Goal: Consume media (video, audio)

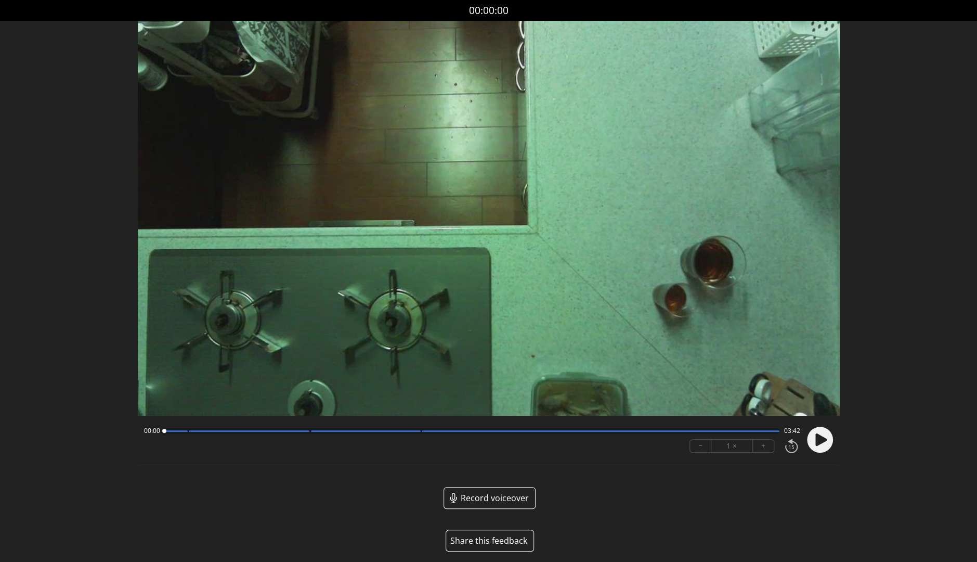
click at [412, 432] on div at bounding box center [472, 430] width 616 height 5
click at [817, 442] on icon at bounding box center [820, 439] width 11 height 12
click at [187, 315] on video at bounding box center [489, 218] width 702 height 395
click at [818, 438] on circle at bounding box center [820, 440] width 26 height 26
drag, startPoint x: 441, startPoint y: 433, endPoint x: 482, endPoint y: 431, distance: 40.6
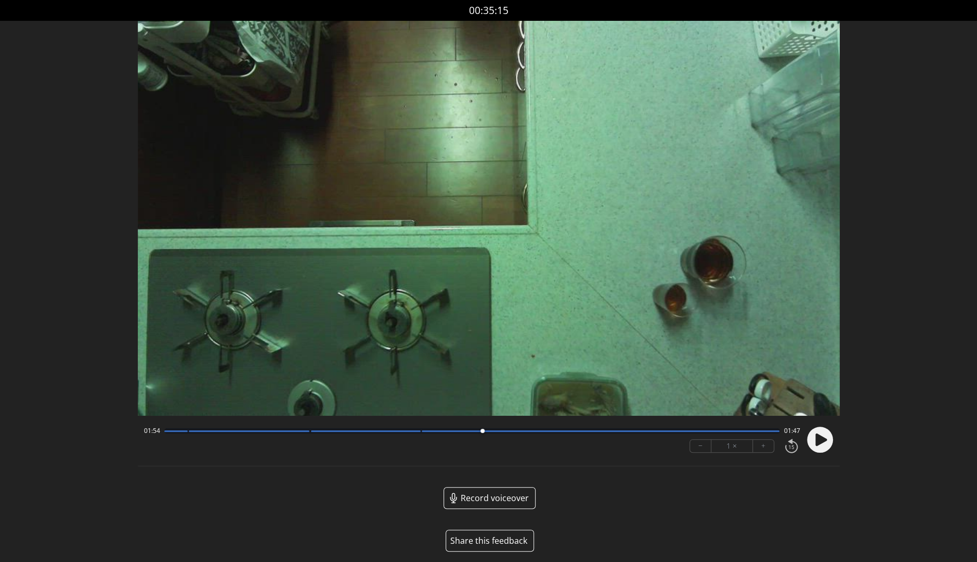
click at [482, 431] on div at bounding box center [482, 431] width 14 height 14
click at [166, 434] on div "01:54 01:47" at bounding box center [472, 430] width 656 height 8
click at [165, 432] on div at bounding box center [472, 430] width 616 height 5
click at [817, 436] on icon at bounding box center [820, 439] width 11 height 12
click at [816, 436] on icon at bounding box center [817, 439] width 3 height 11
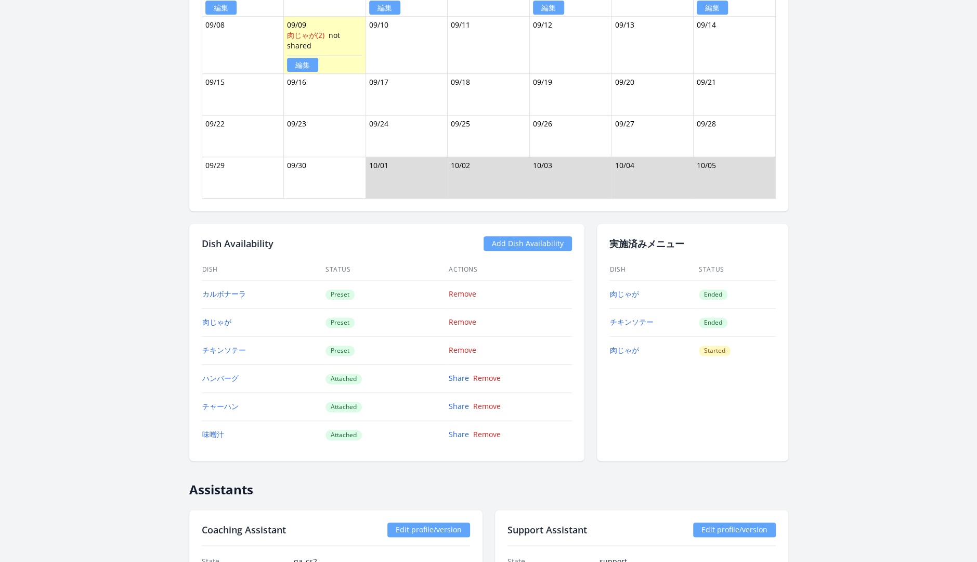
scroll to position [827, 0]
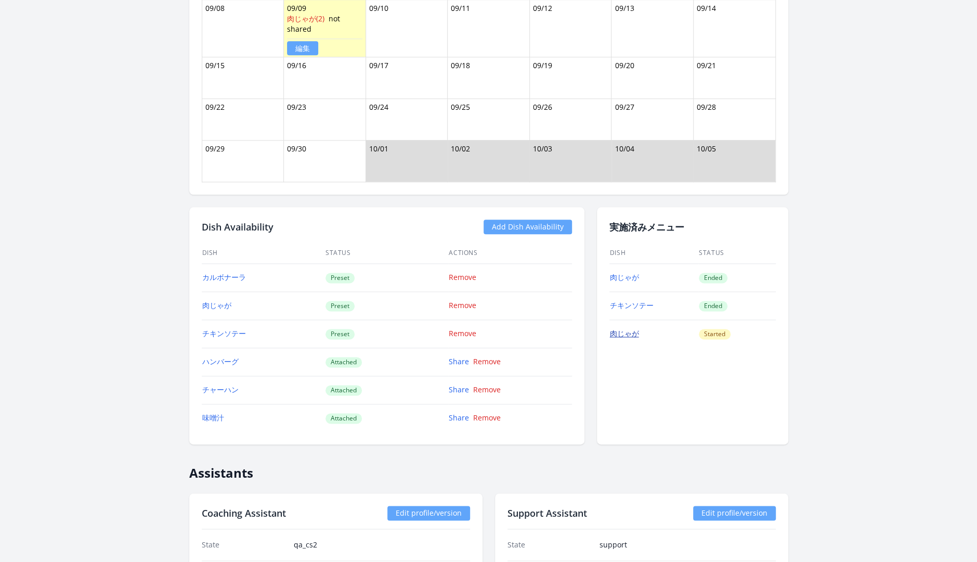
click at [628, 334] on link "肉じゃが" at bounding box center [624, 333] width 29 height 10
